Goal: Information Seeking & Learning: Find specific page/section

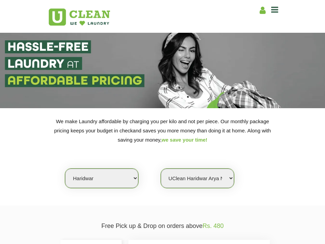
select select "162"
select select "484"
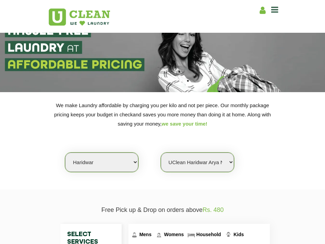
click at [199, 162] on select "Select Store UClean Haridwar [GEOGRAPHIC_DATA] [GEOGRAPHIC_DATA]" at bounding box center [197, 161] width 73 height 19
click at [161, 152] on select "Select Store UClean Haridwar [GEOGRAPHIC_DATA] [GEOGRAPHIC_DATA]" at bounding box center [197, 161] width 73 height 19
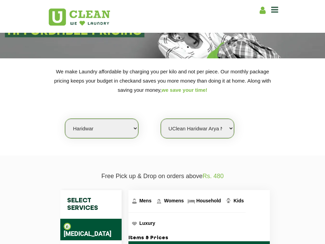
scroll to position [0, 0]
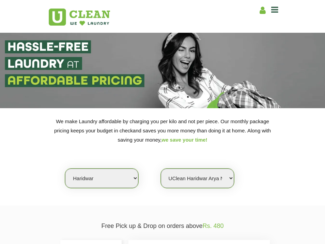
click at [274, 9] on icon at bounding box center [275, 9] width 7 height 8
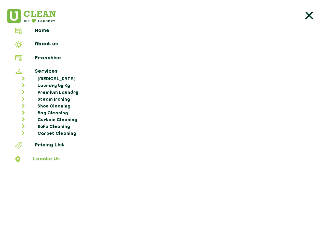
click at [43, 158] on link "Locate Us" at bounding box center [162, 160] width 321 height 8
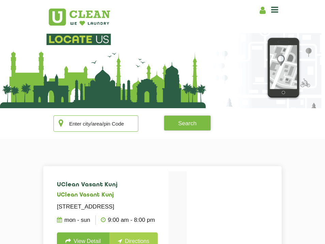
click at [107, 125] on input "text" at bounding box center [96, 123] width 85 height 16
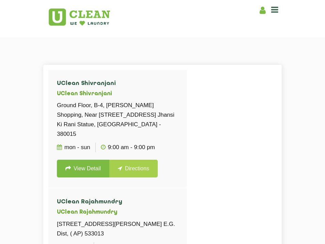
scroll to position [102, 0]
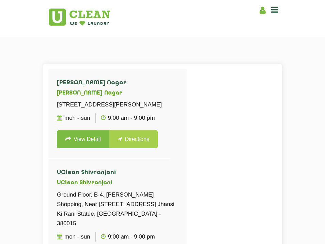
type input "3"
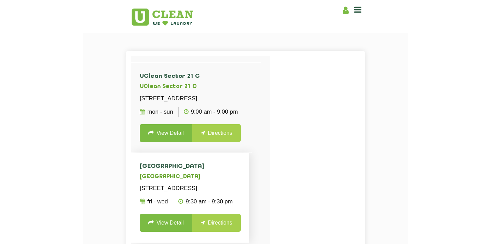
scroll to position [83, 0]
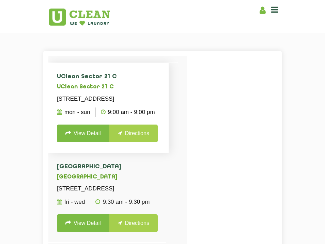
type input "faridabad"
click at [87, 142] on link "View Detail" at bounding box center [83, 134] width 53 height 18
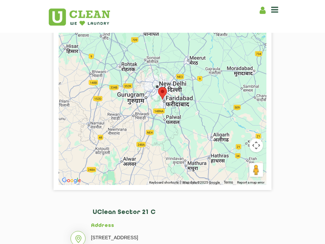
click at [320, 95] on section "← Move left → Move right ↑ Move up ↓ Move down + Zoom in - Zoom out Home Jump l…" at bounding box center [162, 181] width 325 height 376
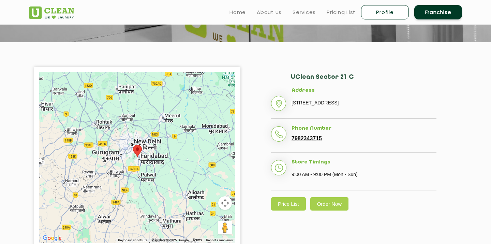
click at [325, 17] on ul "Home About us Services Pricing List Profile Franchise" at bounding box center [343, 12] width 238 height 16
click at [325, 12] on link "Pricing List" at bounding box center [341, 12] width 29 height 8
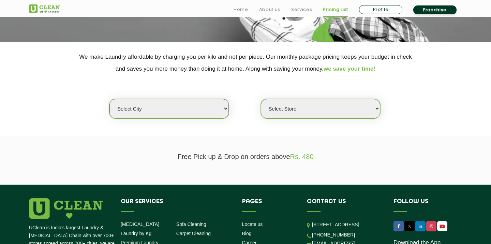
scroll to position [55, 0]
click at [180, 118] on select "Select city [GEOGRAPHIC_DATA] [GEOGRAPHIC_DATA] [GEOGRAPHIC_DATA] [GEOGRAPHIC_D…" at bounding box center [168, 108] width 119 height 19
select select "162"
click at [109, 118] on select "Select city [GEOGRAPHIC_DATA] [GEOGRAPHIC_DATA] [GEOGRAPHIC_DATA] [GEOGRAPHIC_D…" at bounding box center [168, 108] width 119 height 19
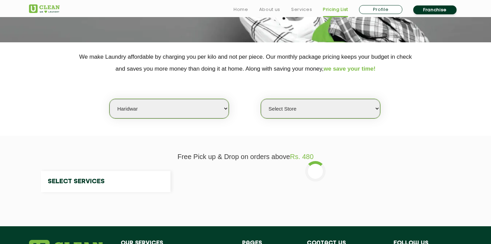
click at [294, 118] on select "Select Store" at bounding box center [320, 108] width 119 height 19
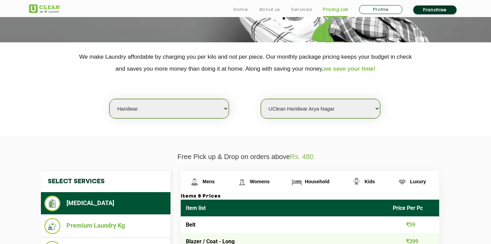
click at [261, 118] on select "Select Store UClean Haridwar [GEOGRAPHIC_DATA] [GEOGRAPHIC_DATA]" at bounding box center [320, 108] width 119 height 19
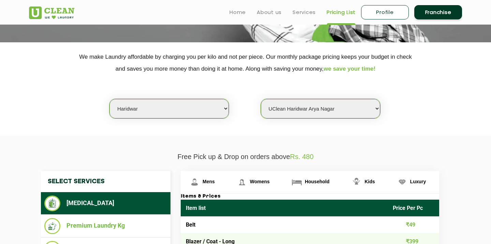
scroll to position [232, 0]
click at [325, 179] on span "Kids" at bounding box center [370, 181] width 10 height 5
click at [325, 99] on select "Select Store UClean Haridwar [GEOGRAPHIC_DATA] [GEOGRAPHIC_DATA]" at bounding box center [320, 108] width 119 height 19
click at [261, 99] on select "Select Store UClean Haridwar [GEOGRAPHIC_DATA] [GEOGRAPHIC_DATA]" at bounding box center [320, 108] width 119 height 19
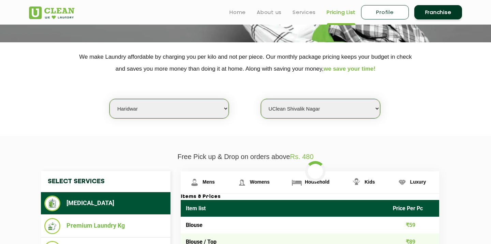
click at [325, 99] on select "Select Store UClean Haridwar [GEOGRAPHIC_DATA] [GEOGRAPHIC_DATA]" at bounding box center [320, 108] width 119 height 19
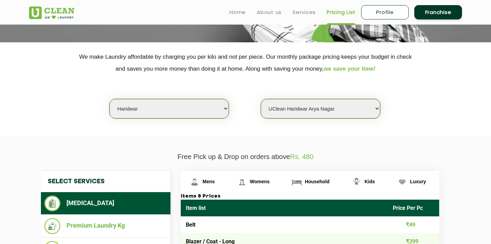
click at [261, 99] on select "Select Store UClean Haridwar [GEOGRAPHIC_DATA] [GEOGRAPHIC_DATA]" at bounding box center [320, 108] width 119 height 19
click at [325, 171] on link "Kids" at bounding box center [365, 182] width 45 height 22
click at [325, 99] on select "Select Store UClean Haridwar [GEOGRAPHIC_DATA] [GEOGRAPHIC_DATA]" at bounding box center [320, 108] width 119 height 19
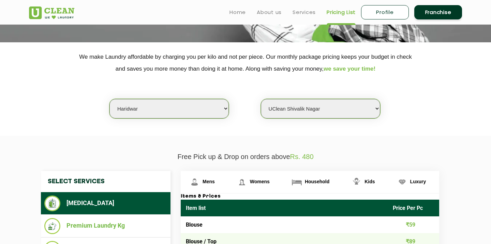
click at [261, 99] on select "Select Store UClean Haridwar [GEOGRAPHIC_DATA] [GEOGRAPHIC_DATA]" at bounding box center [320, 108] width 119 height 19
click at [325, 176] on img at bounding box center [357, 182] width 12 height 12
click at [325, 118] on select "Select Store UClean Haridwar [GEOGRAPHIC_DATA] [GEOGRAPHIC_DATA]" at bounding box center [320, 108] width 119 height 19
click at [261, 118] on select "Select Store UClean Haridwar [GEOGRAPHIC_DATA] [GEOGRAPHIC_DATA]" at bounding box center [320, 108] width 119 height 19
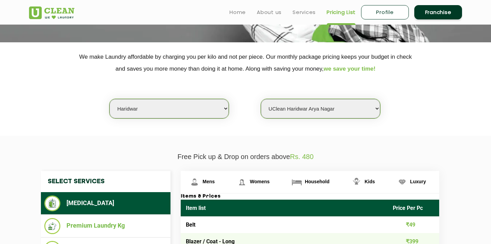
scroll to position [93, 0]
click at [325, 188] on img at bounding box center [357, 182] width 12 height 12
click at [290, 118] on select "Select Store UClean Haridwar [GEOGRAPHIC_DATA] [GEOGRAPHIC_DATA]" at bounding box center [320, 108] width 119 height 19
click at [261, 118] on select "Select Store UClean Haridwar [GEOGRAPHIC_DATA] [GEOGRAPHIC_DATA]" at bounding box center [320, 108] width 119 height 19
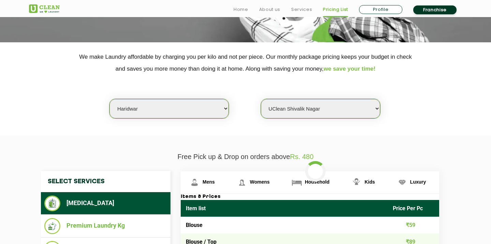
scroll to position [190, 0]
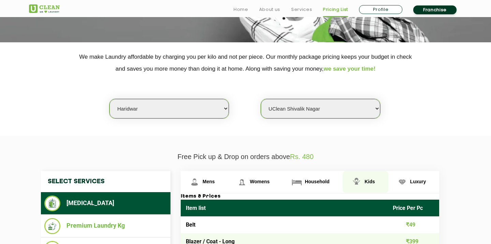
click at [325, 179] on span "Kids" at bounding box center [370, 181] width 10 height 5
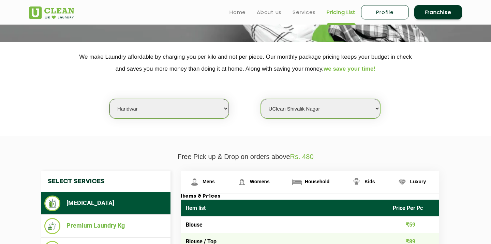
scroll to position [174, 0]
click at [325, 99] on select "Select Store UClean Haridwar [GEOGRAPHIC_DATA] [GEOGRAPHIC_DATA]" at bounding box center [320, 108] width 119 height 19
click at [261, 99] on select "Select Store UClean Haridwar [GEOGRAPHIC_DATA] [GEOGRAPHIC_DATA]" at bounding box center [320, 108] width 119 height 19
click at [325, 171] on link "Kids" at bounding box center [365, 182] width 45 height 22
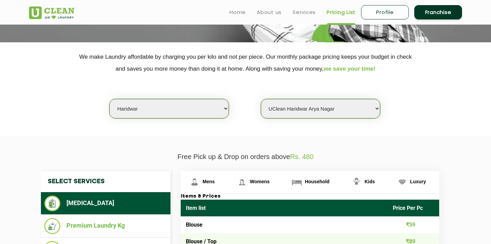
click at [325, 99] on select "Select Store UClean Haridwar [GEOGRAPHIC_DATA] [GEOGRAPHIC_DATA]" at bounding box center [320, 108] width 119 height 19
click at [261, 99] on select "Select Store UClean Haridwar [GEOGRAPHIC_DATA] [GEOGRAPHIC_DATA]" at bounding box center [320, 108] width 119 height 19
click at [325, 179] on span "Kids" at bounding box center [370, 181] width 10 height 5
click at [325, 171] on link "Kids" at bounding box center [365, 182] width 45 height 22
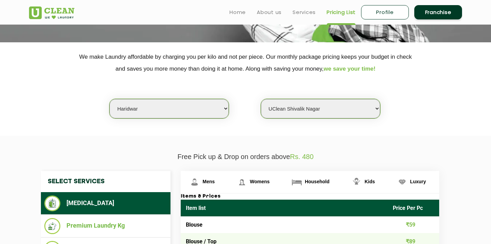
click at [325, 99] on select "Select Store UClean Haridwar [GEOGRAPHIC_DATA] [GEOGRAPHIC_DATA]" at bounding box center [320, 108] width 119 height 19
click at [261, 99] on select "Select Store UClean Haridwar [GEOGRAPHIC_DATA] [GEOGRAPHIC_DATA]" at bounding box center [320, 108] width 119 height 19
click at [325, 171] on link "Kids" at bounding box center [365, 182] width 45 height 22
click at [325, 118] on select "Select Store UClean Haridwar [GEOGRAPHIC_DATA] [GEOGRAPHIC_DATA]" at bounding box center [320, 108] width 119 height 19
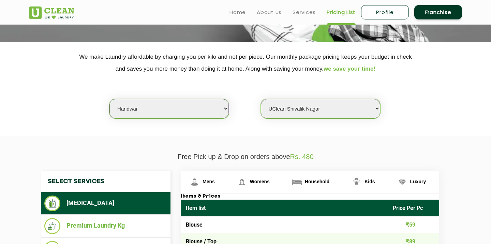
click at [261, 118] on select "Select Store UClean Haridwar [GEOGRAPHIC_DATA] [GEOGRAPHIC_DATA]" at bounding box center [320, 108] width 119 height 19
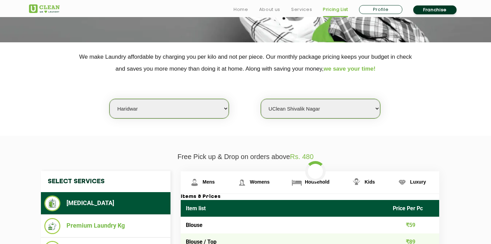
scroll to position [174, 0]
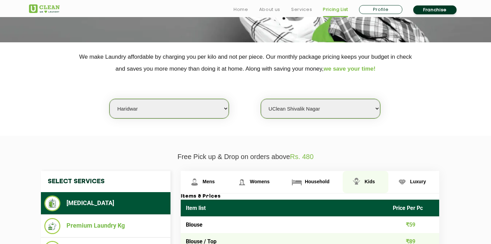
click at [325, 171] on link "Kids" at bounding box center [365, 182] width 45 height 22
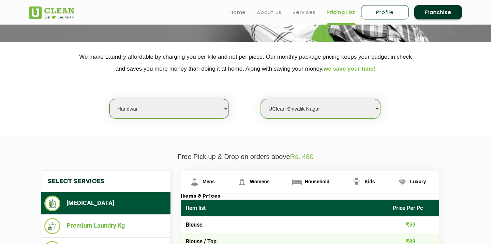
scroll to position [186, 0]
click at [325, 99] on select "Select Store UClean Haridwar [GEOGRAPHIC_DATA] [GEOGRAPHIC_DATA]" at bounding box center [320, 108] width 119 height 19
select select "484"
click at [261, 99] on select "Select Store UClean Haridwar [GEOGRAPHIC_DATA] [GEOGRAPHIC_DATA]" at bounding box center [320, 108] width 119 height 19
click at [325, 176] on img at bounding box center [357, 182] width 12 height 12
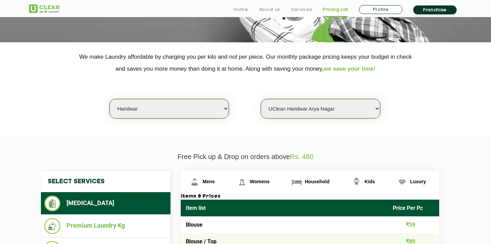
scroll to position [357, 0]
